Goal: Submit feedback/report problem: Submit feedback/report problem

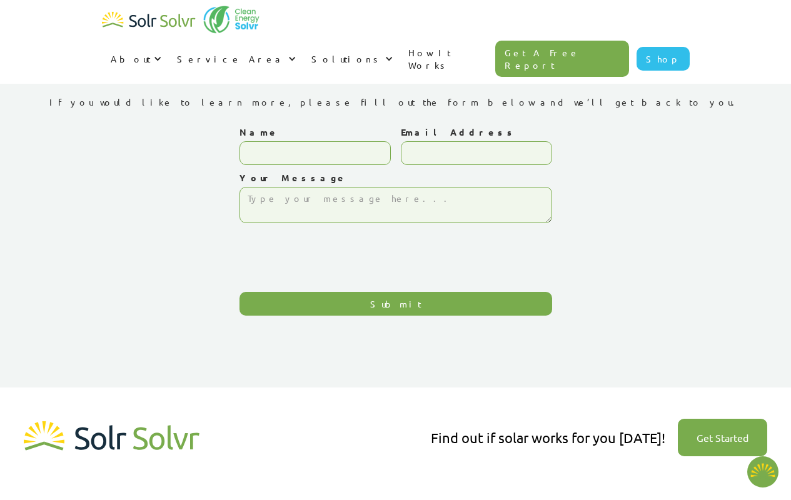
type textarea "x"
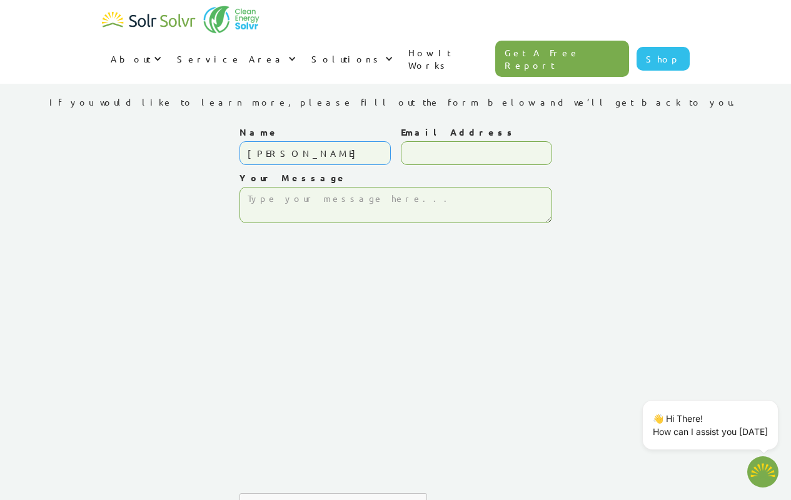
type input "Sally Hook"
type input "Sally.Hook@freelancingresource.com"
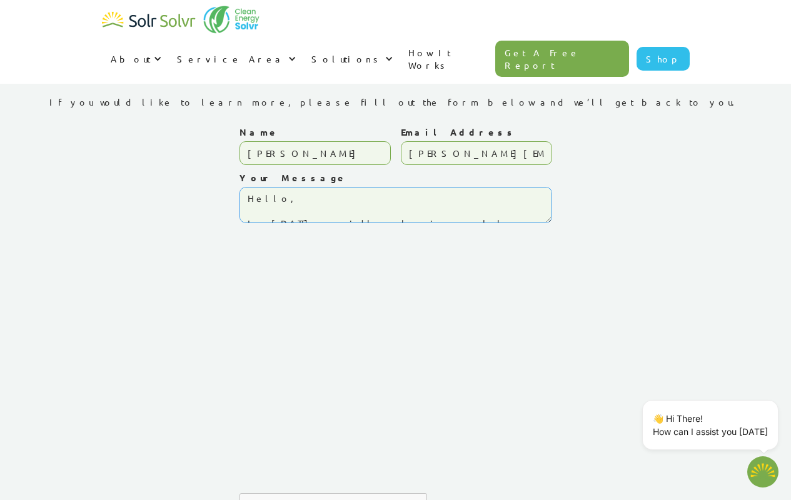
scroll to position [256, 0]
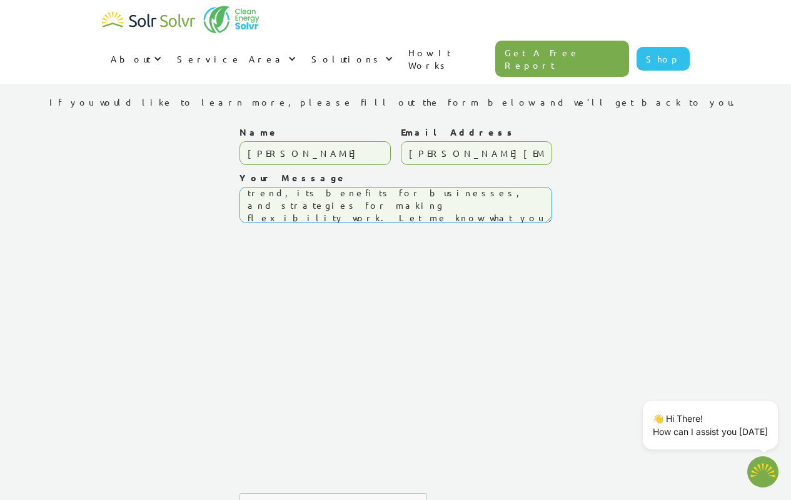
type textarea "Hello, In today’s rapidly changing workplace, flexible work environments are be…"
type input "Please wait..."
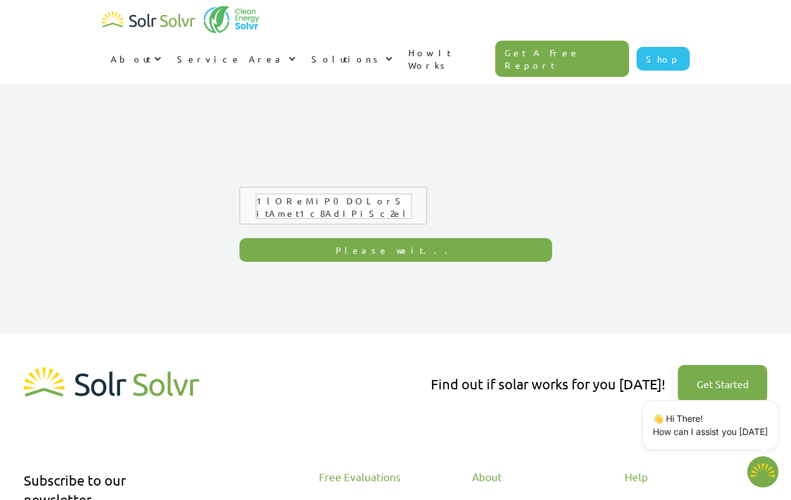
type textarea "x"
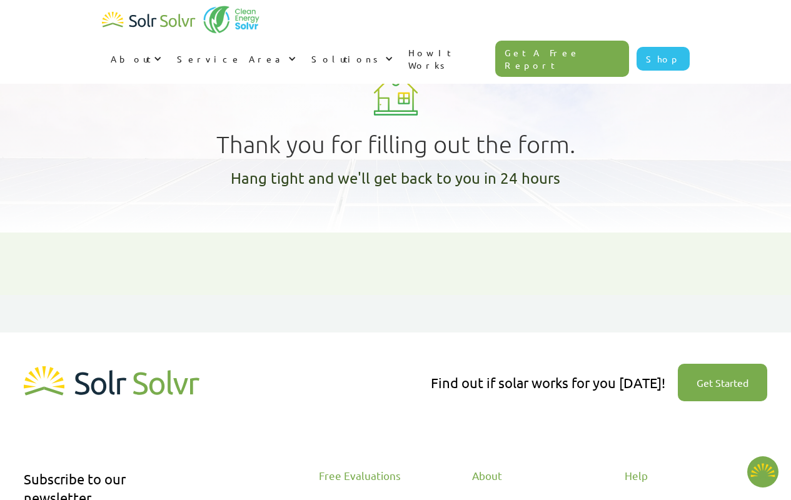
type textarea "x"
